Goal: Information Seeking & Learning: Learn about a topic

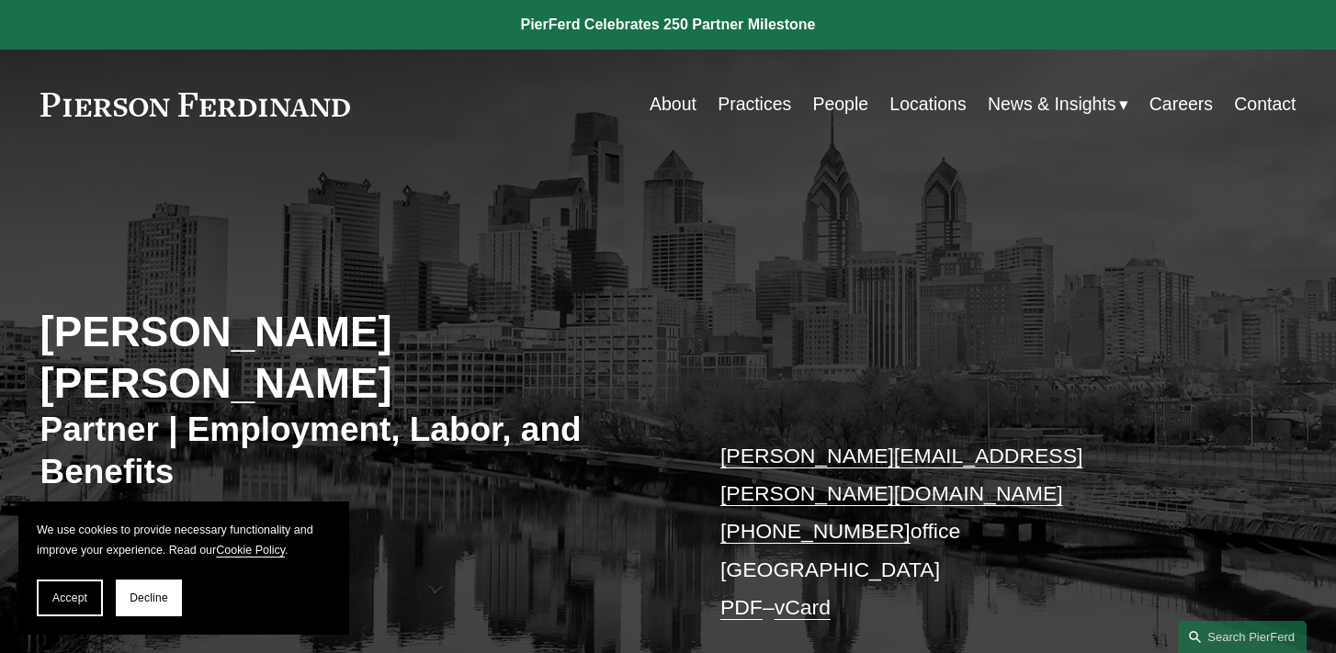
click at [814, 107] on link "People" at bounding box center [840, 104] width 56 height 36
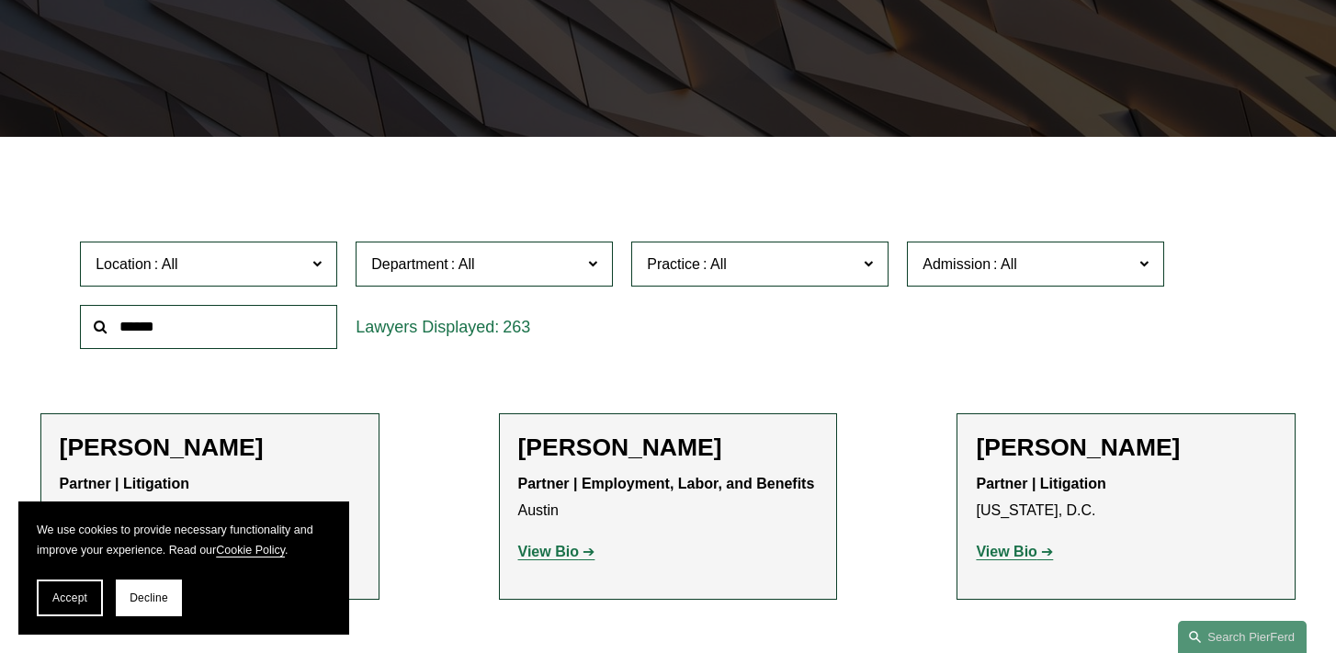
scroll to position [381, 0]
click at [149, 594] on span "Decline" at bounding box center [149, 598] width 39 height 13
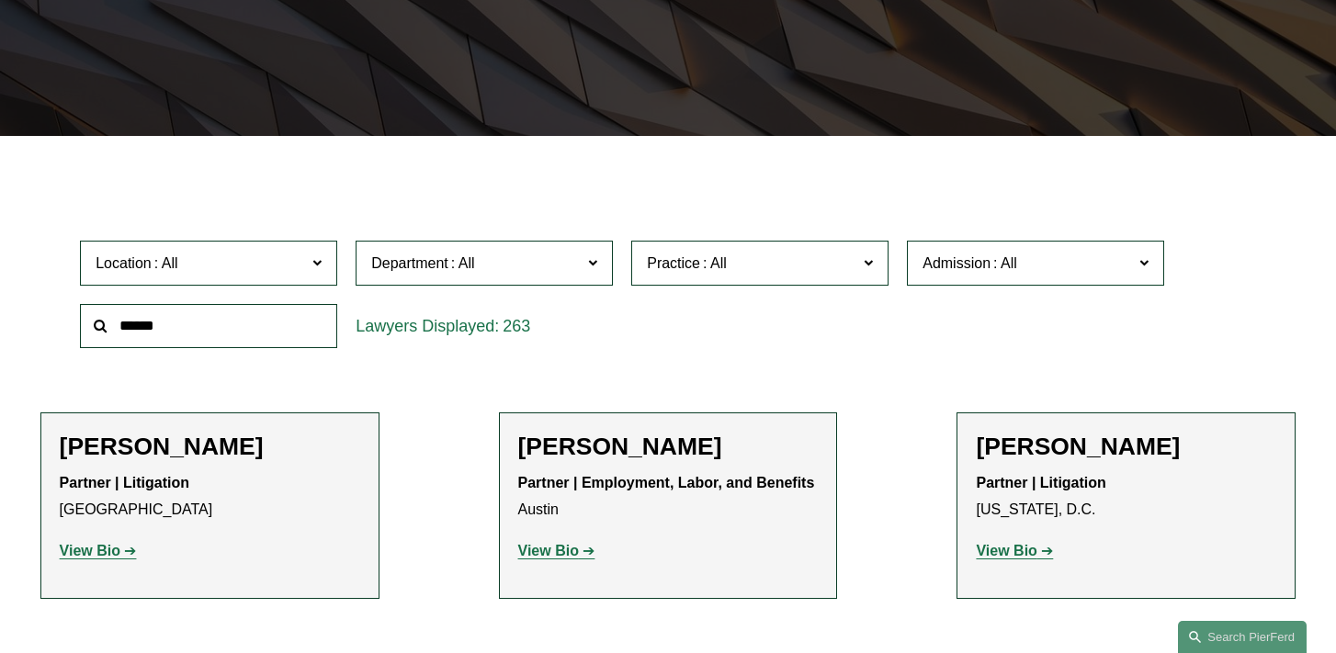
click at [225, 262] on span "Location" at bounding box center [201, 263] width 210 height 25
click at [0, 0] on link "London" at bounding box center [0, 0] width 0 height 0
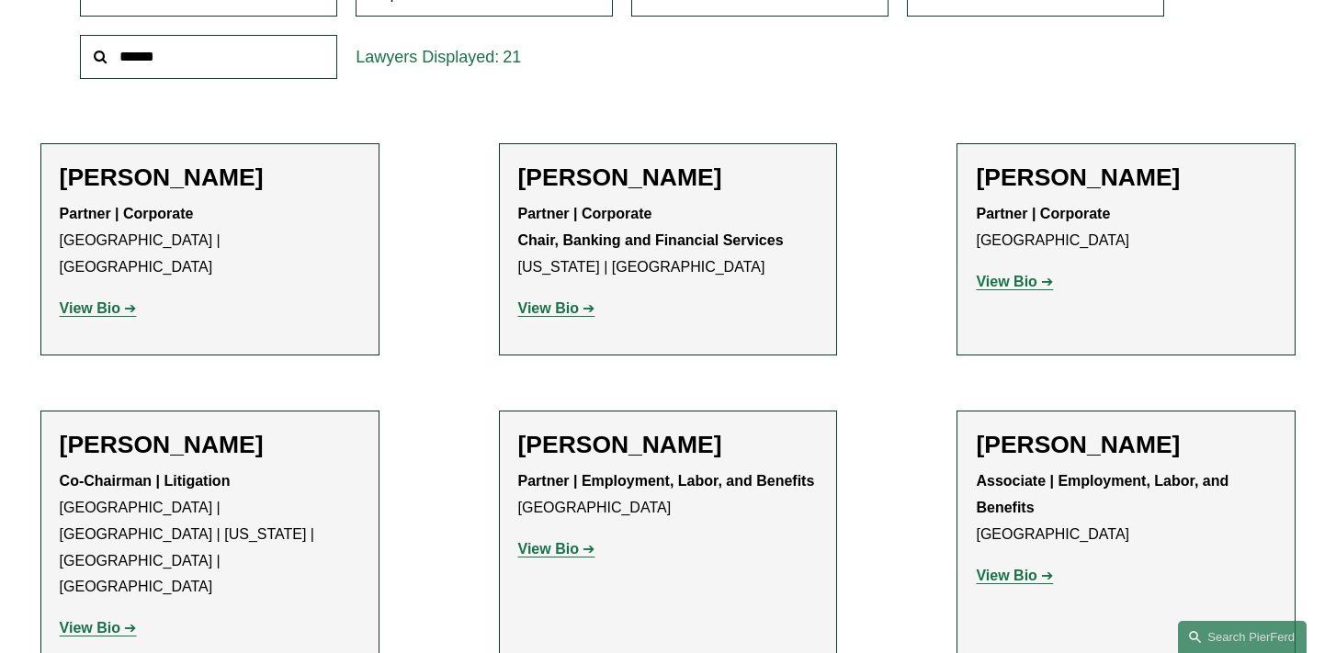
scroll to position [657, 0]
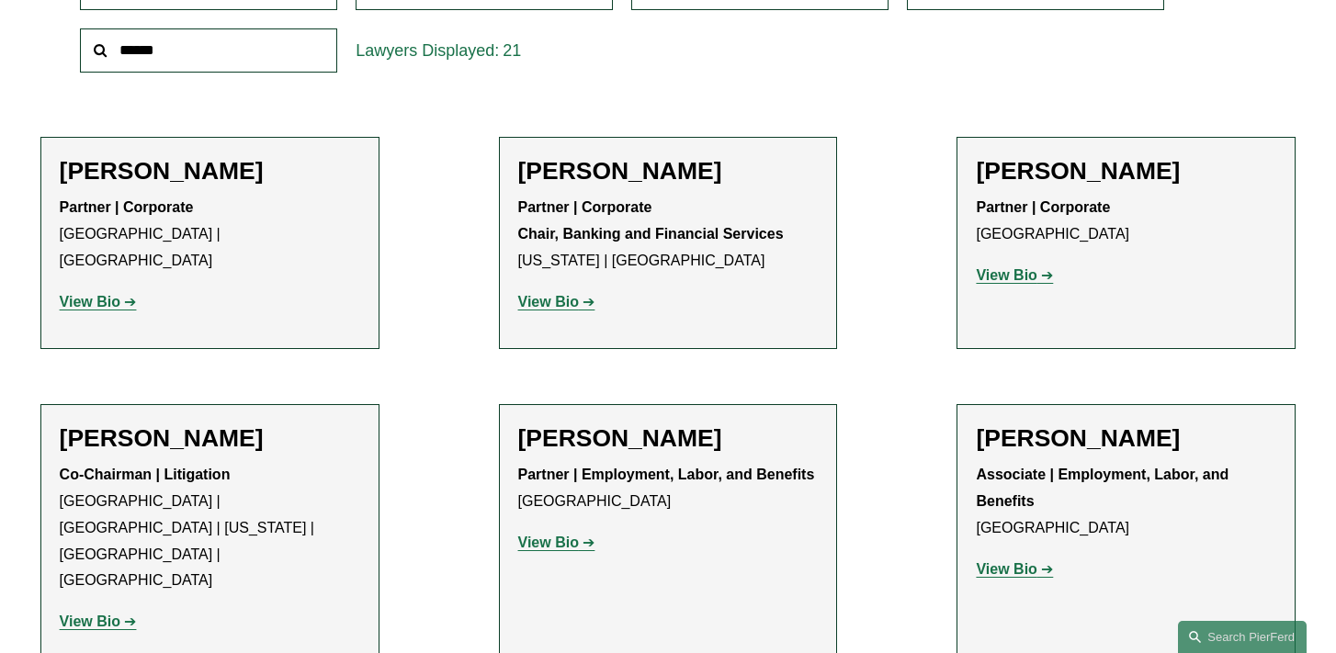
click at [1040, 277] on link "View Bio" at bounding box center [1013, 275] width 77 height 16
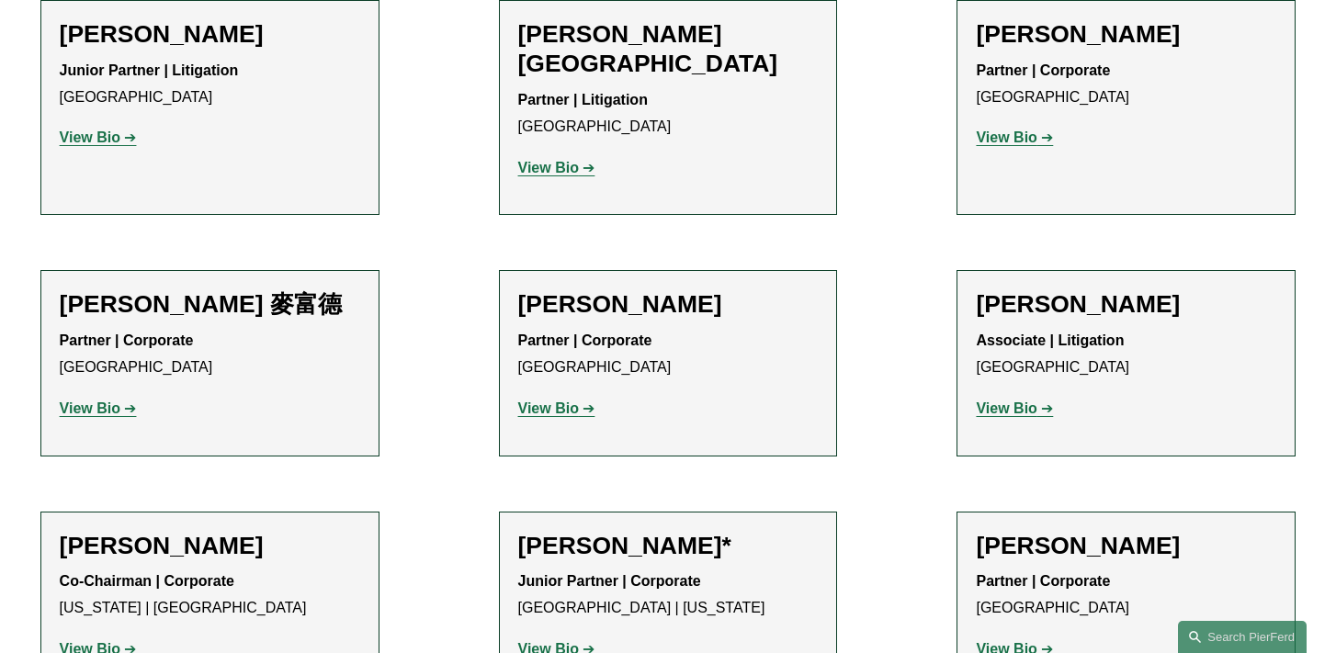
scroll to position [1651, 0]
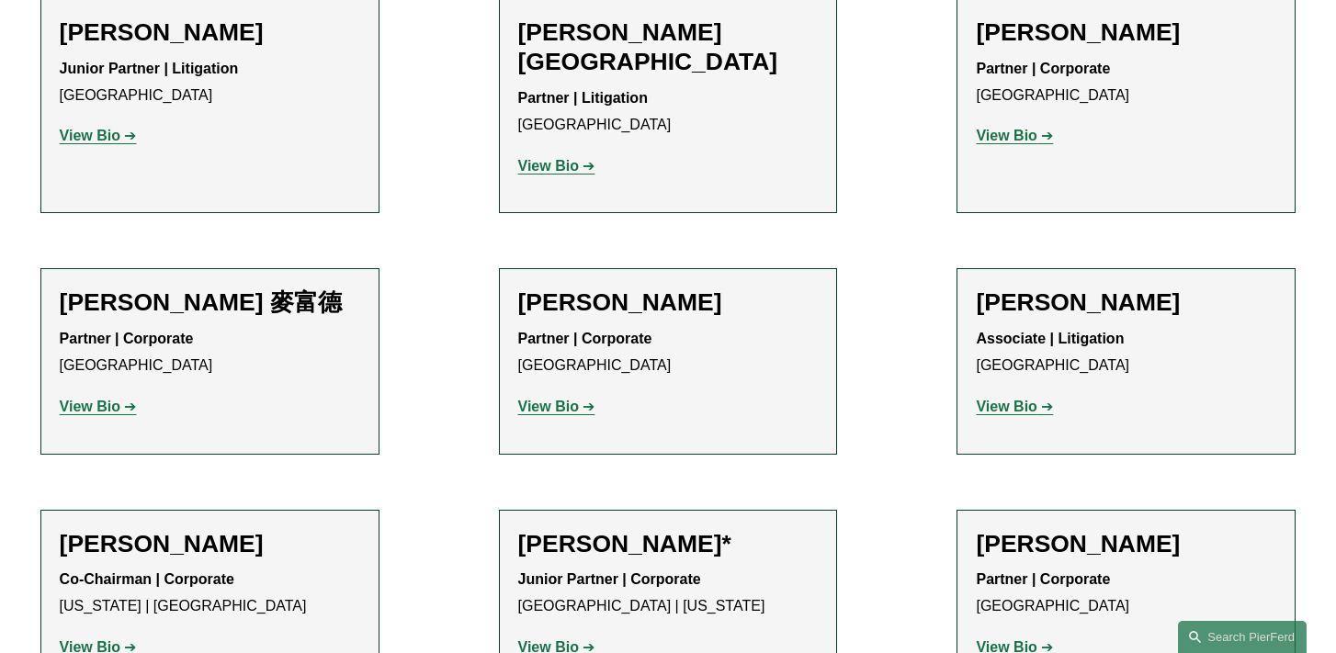
click at [1035, 399] on strong "View Bio" at bounding box center [1005, 407] width 61 height 16
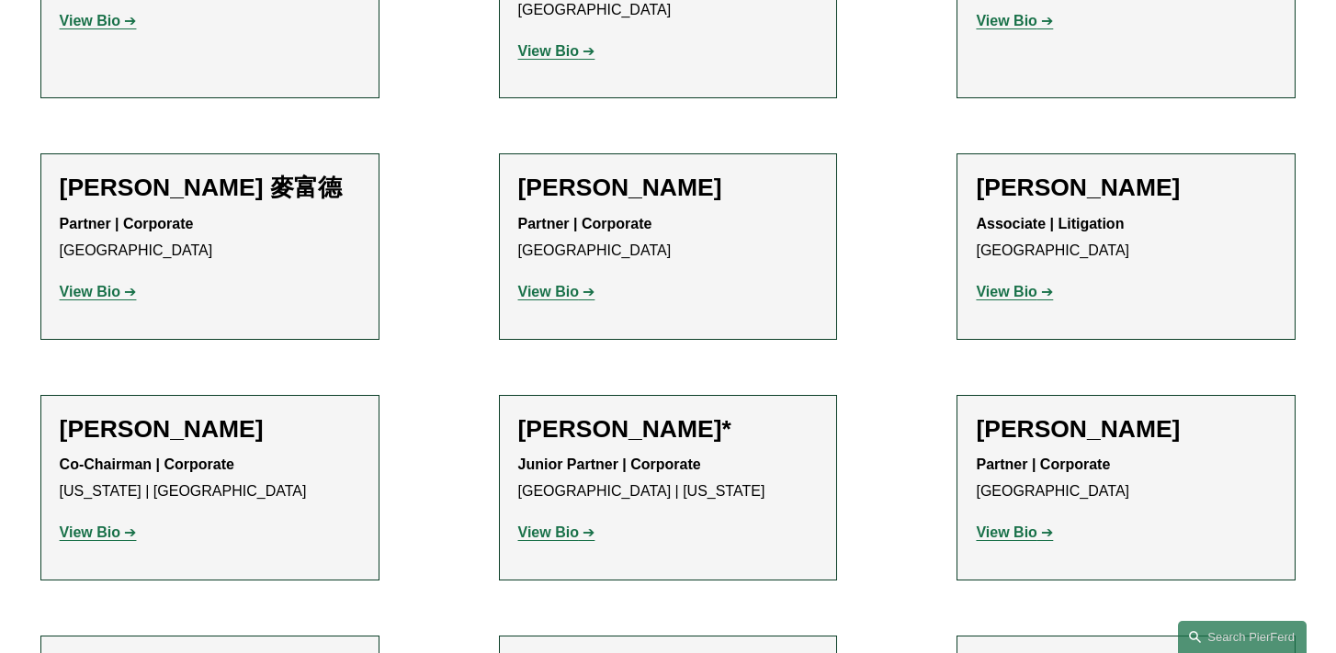
scroll to position [1812, 0]
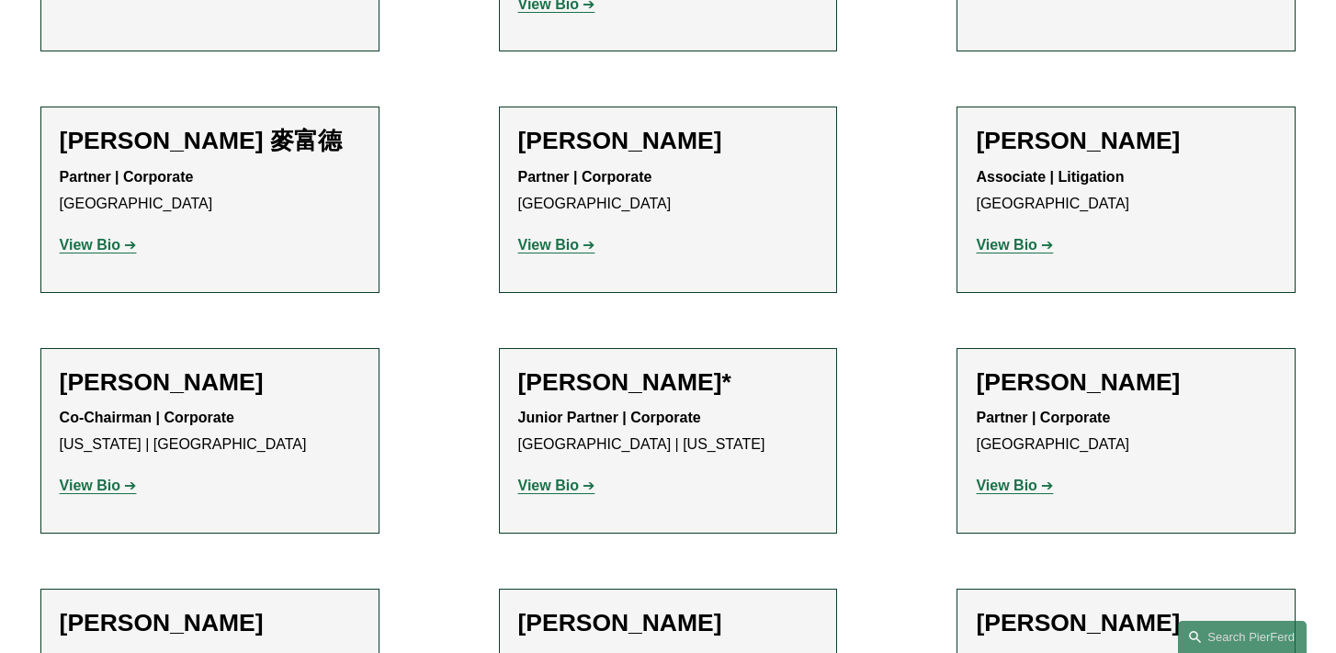
click at [569, 478] on strong "View Bio" at bounding box center [548, 486] width 61 height 16
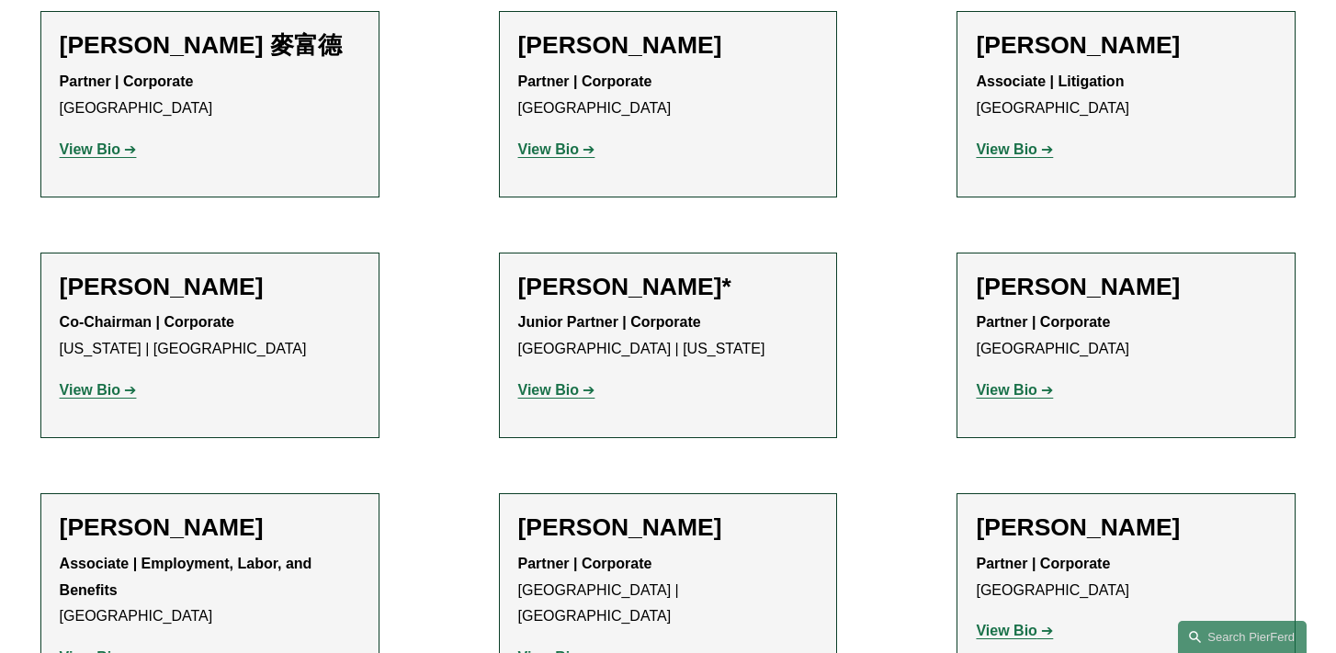
scroll to position [1922, 0]
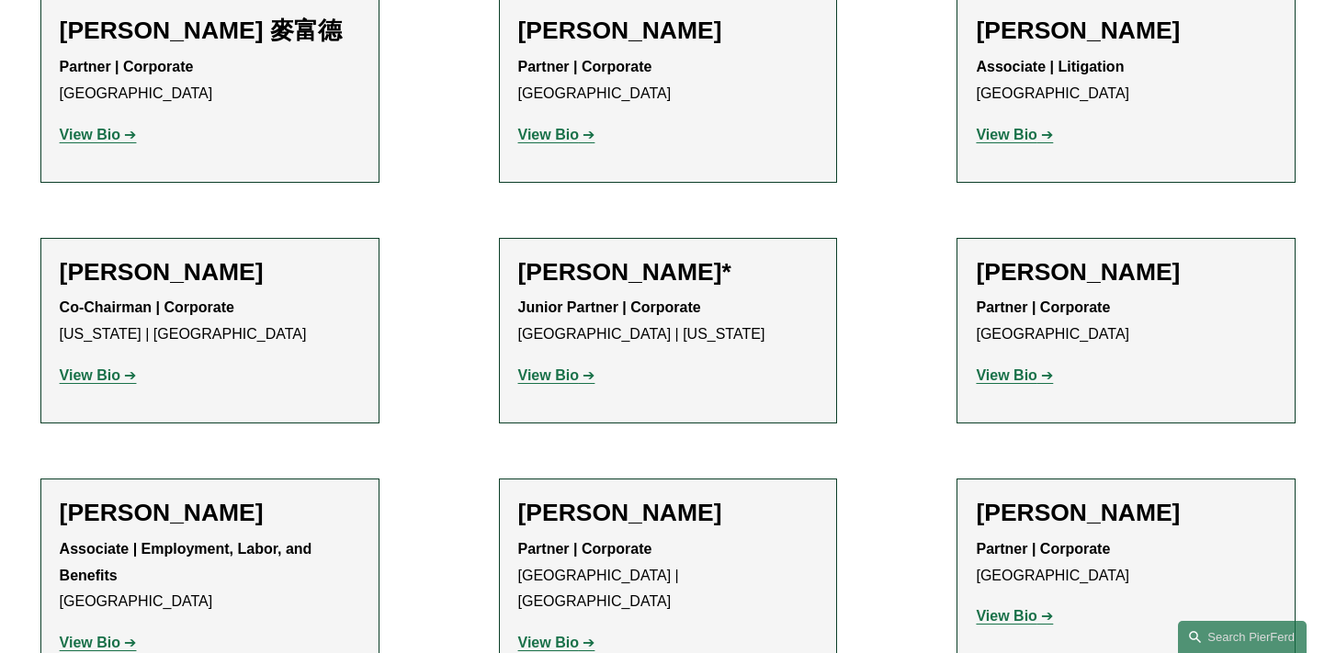
click at [542, 635] on strong "View Bio" at bounding box center [548, 643] width 61 height 16
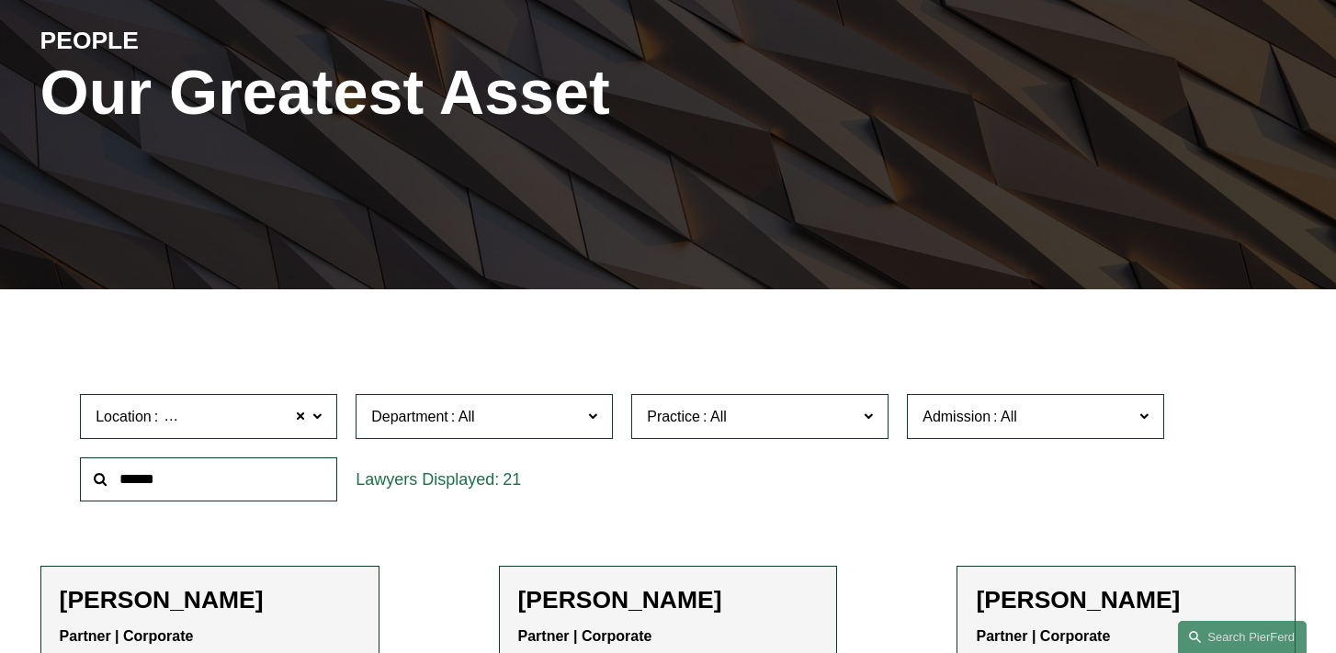
scroll to position [288, 0]
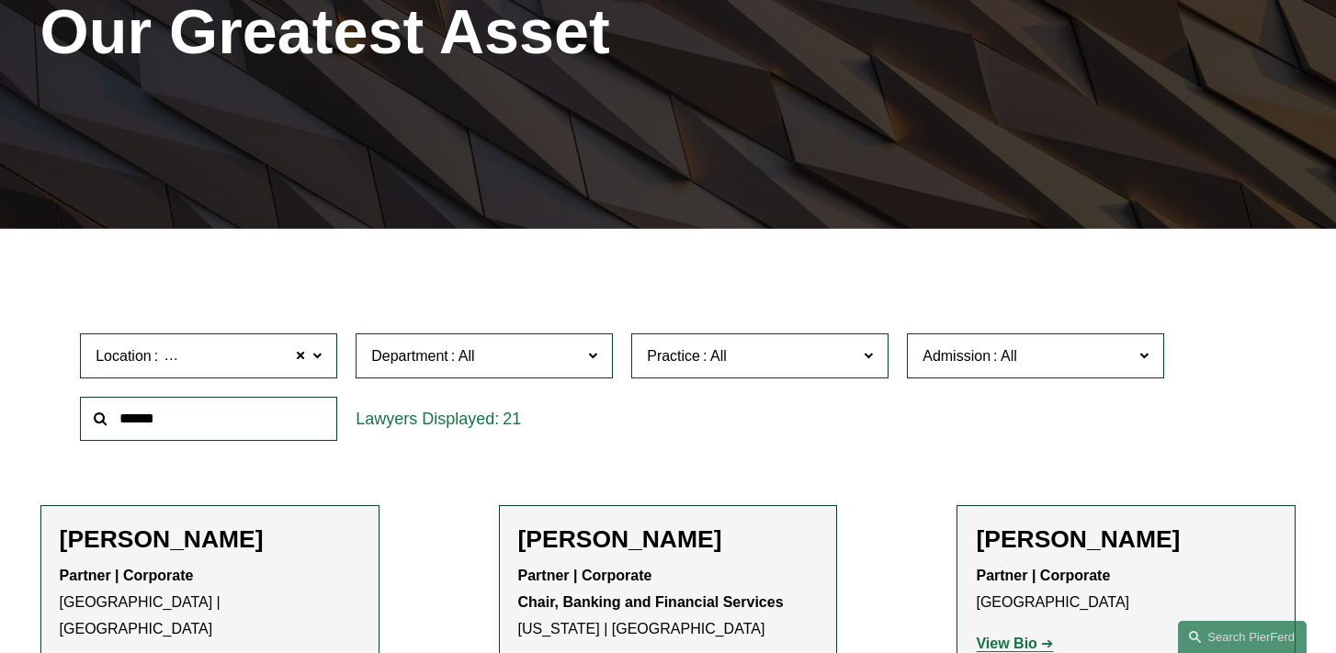
click at [316, 355] on span at bounding box center [316, 355] width 9 height 24
click at [0, 0] on link "Boston" at bounding box center [0, 0] width 0 height 0
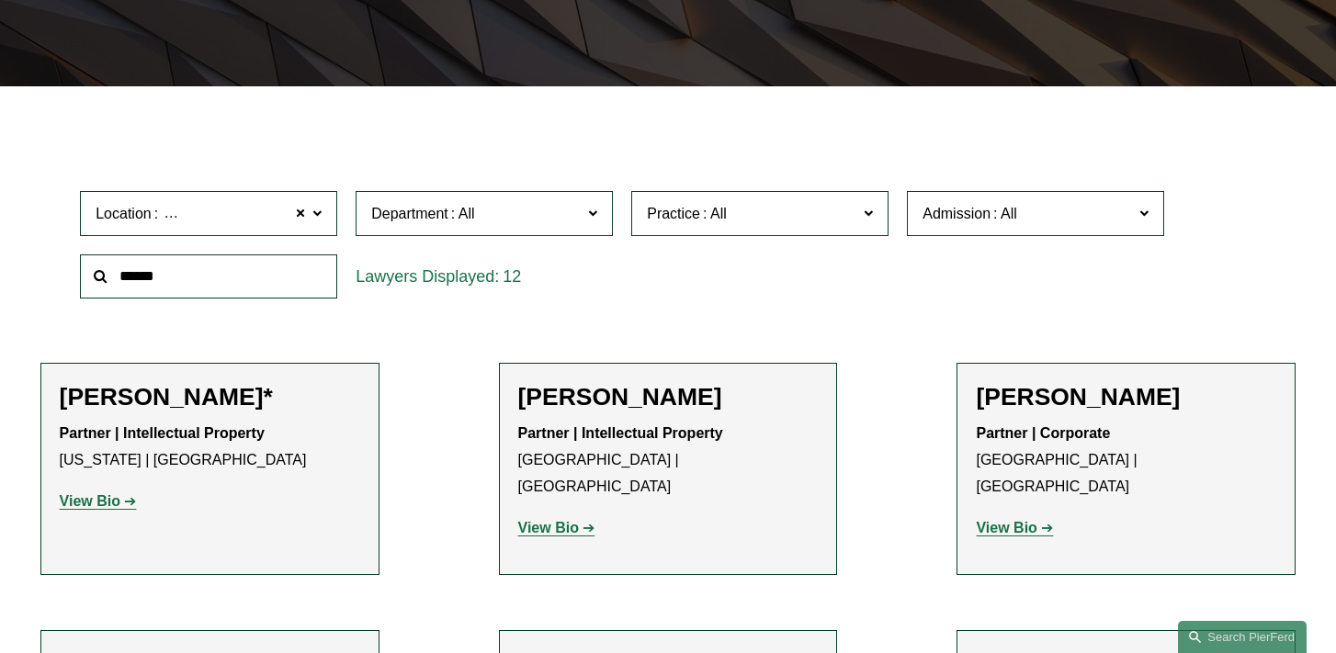
scroll to position [165, 0]
